Goal: Task Accomplishment & Management: Complete application form

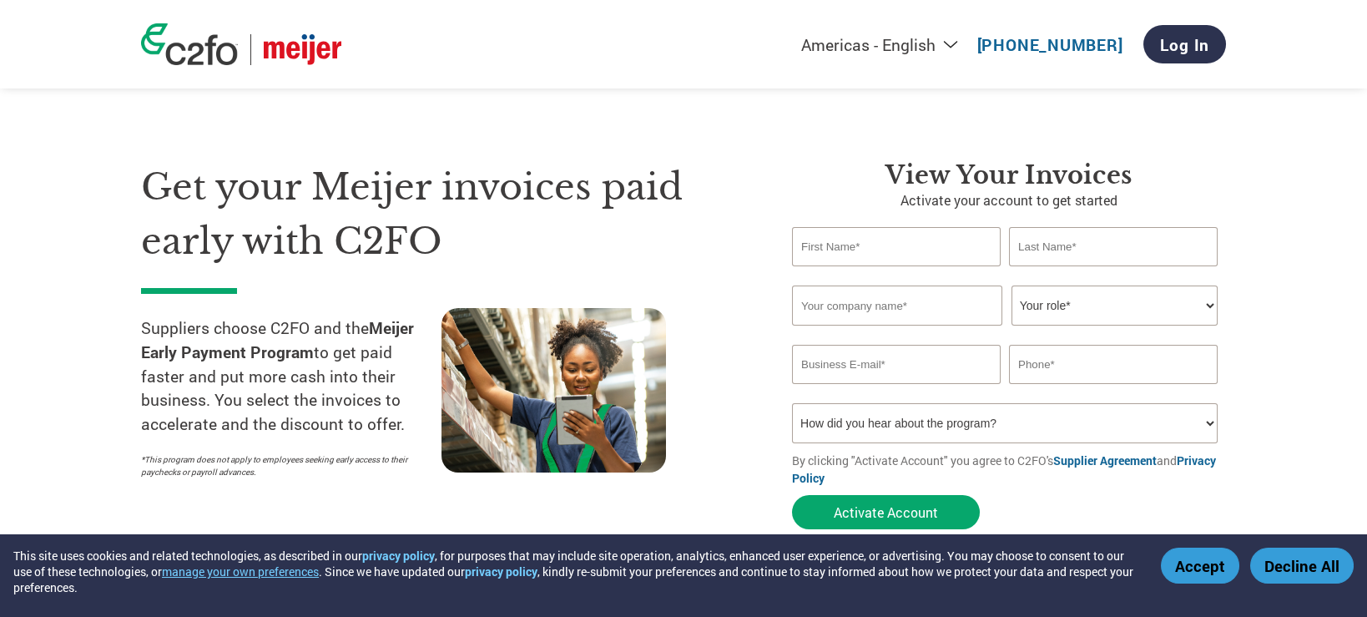
click at [1202, 567] on button "Accept" at bounding box center [1200, 566] width 78 height 36
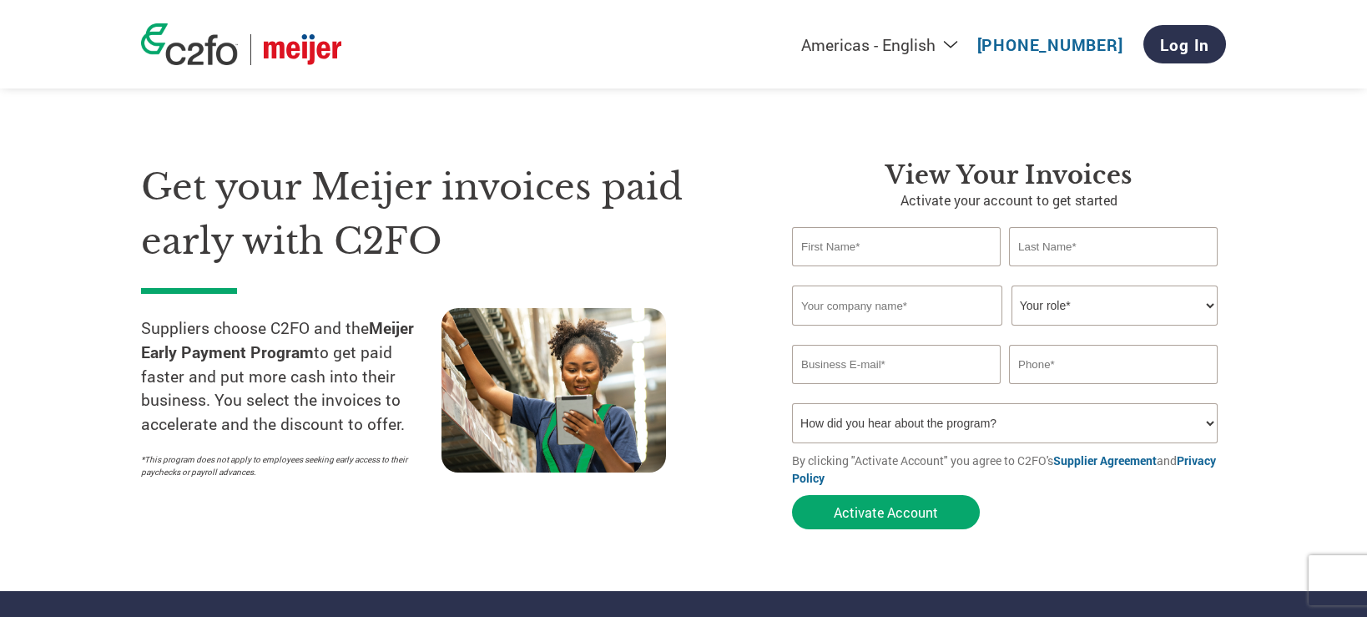
click at [866, 242] on input "text" at bounding box center [896, 246] width 209 height 39
type input "[PERSON_NAME]"
type input "[EMAIL_ADDRESS][DOMAIN_NAME]"
type input "2315191753"
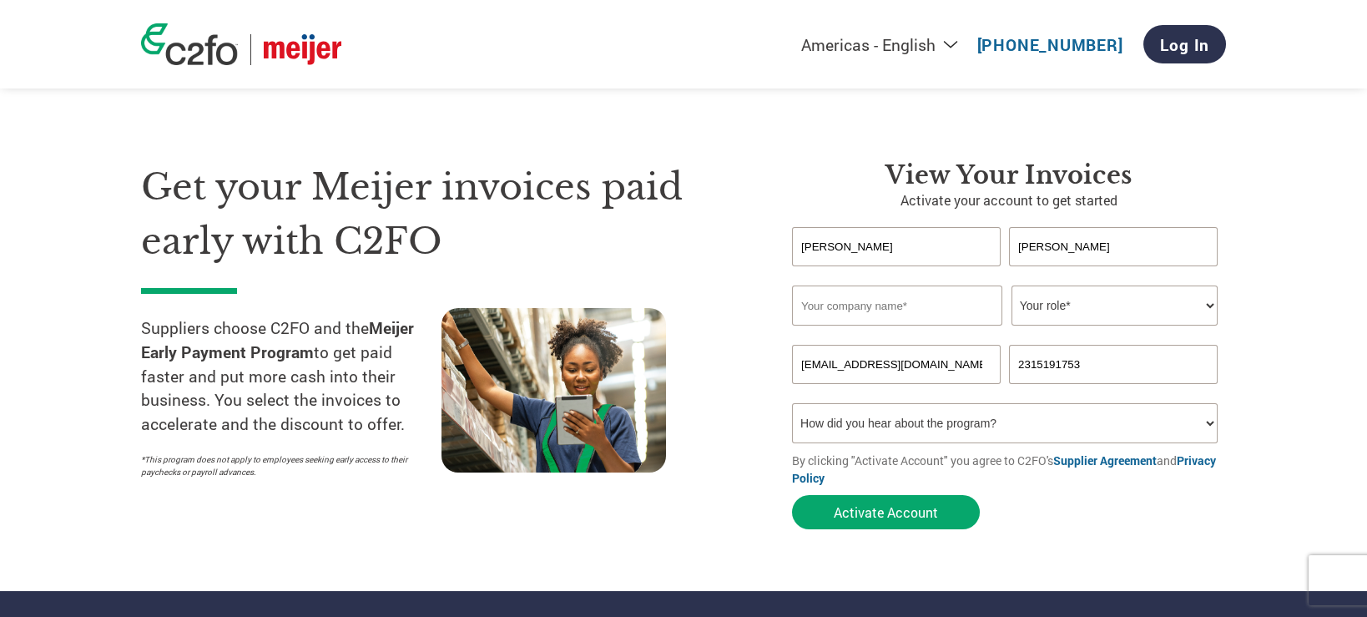
click at [959, 306] on input "text" at bounding box center [897, 306] width 210 height 40
type input "Goose Control of [GEOGRAPHIC_DATA][US_STATE]"
click at [1144, 296] on select "Your role* CFO Controller Credit Manager Finance Director Treasurer CEO Preside…" at bounding box center [1115, 306] width 206 height 40
select select "OWNER_FOUNDER"
click at [1012, 286] on select "Your role* CFO Controller Credit Manager Finance Director Treasurer CEO Preside…" at bounding box center [1115, 306] width 206 height 40
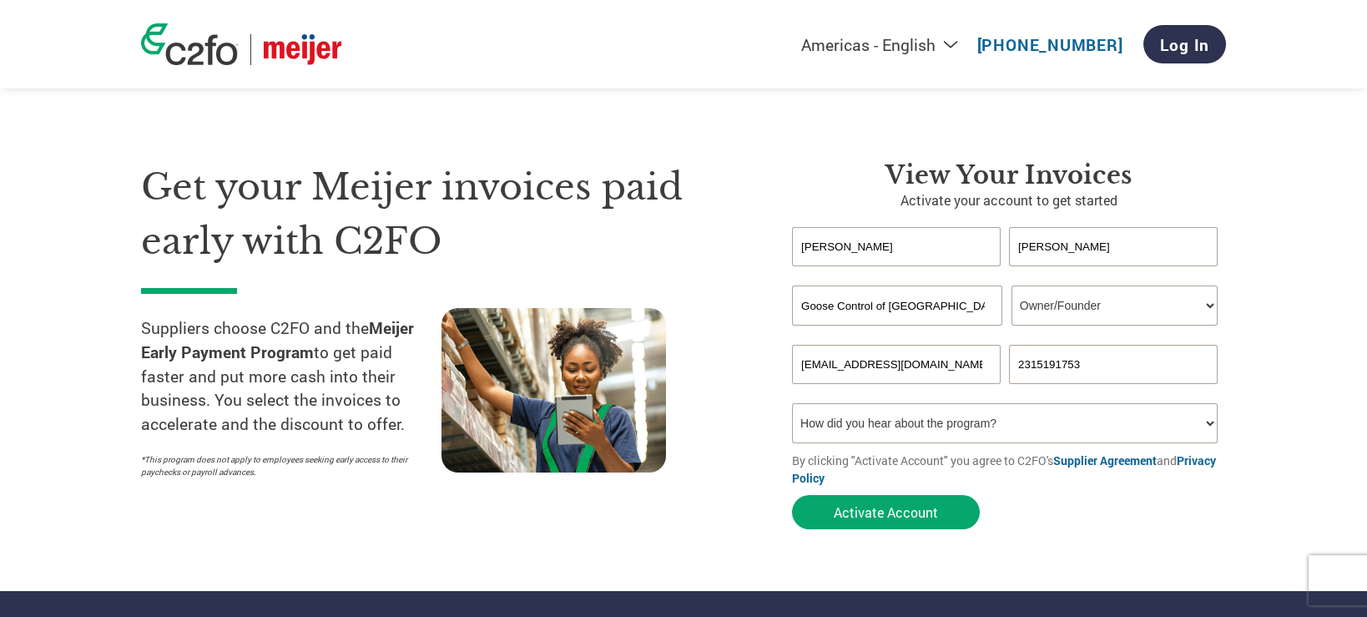
click at [1212, 416] on select "How did you hear about the program? Received a letter Email Social Media Online…" at bounding box center [1005, 423] width 426 height 40
select select "Email"
click at [792, 403] on select "How did you hear about the program? Received a letter Email Social Media Online…" at bounding box center [1005, 423] width 426 height 40
click at [912, 516] on button "Activate Account" at bounding box center [886, 512] width 188 height 34
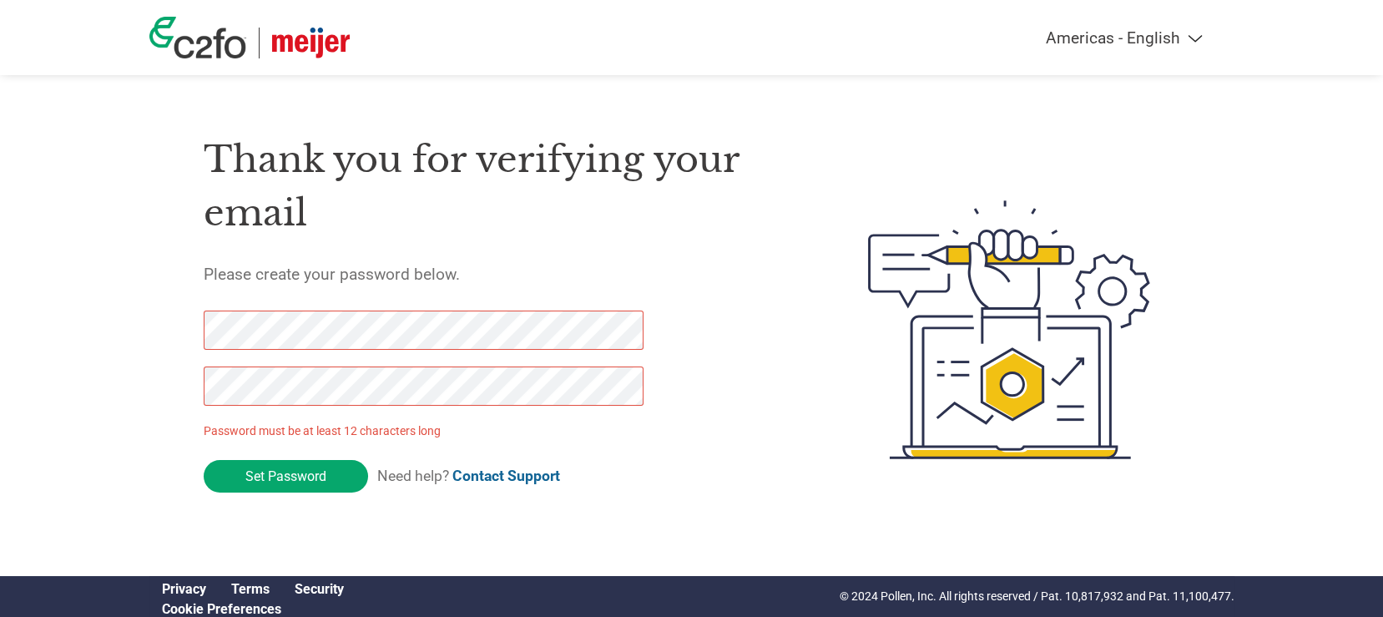
drag, startPoint x: 270, startPoint y: 479, endPoint x: 149, endPoint y: 328, distance: 193.6
click at [149, 328] on div "Thank you for verifying your email Please create your password below. Password …" at bounding box center [691, 330] width 1085 height 442
click at [126, 387] on div "Americas - English Américas - Español Américas - Português Amériques - Français…" at bounding box center [691, 263] width 1383 height 526
click at [289, 480] on input "Set Password" at bounding box center [286, 476] width 164 height 33
